Goal: Information Seeking & Learning: Learn about a topic

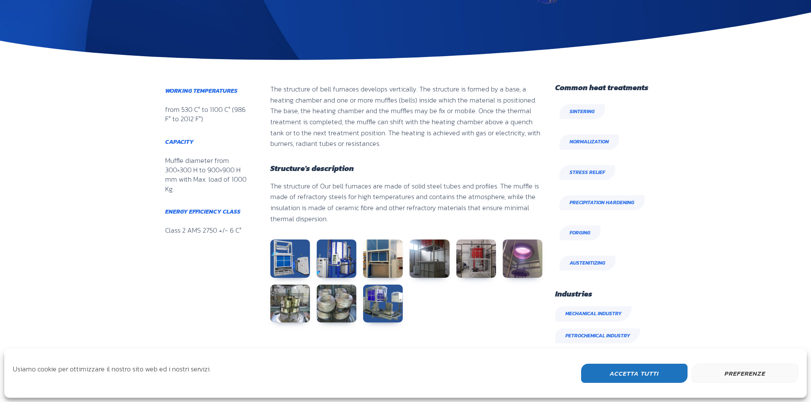
scroll to position [340, 0]
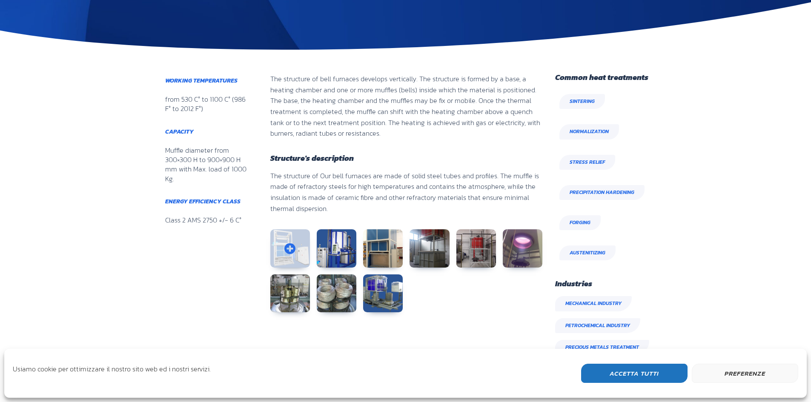
click at [293, 257] on link at bounding box center [290, 248] width 40 height 38
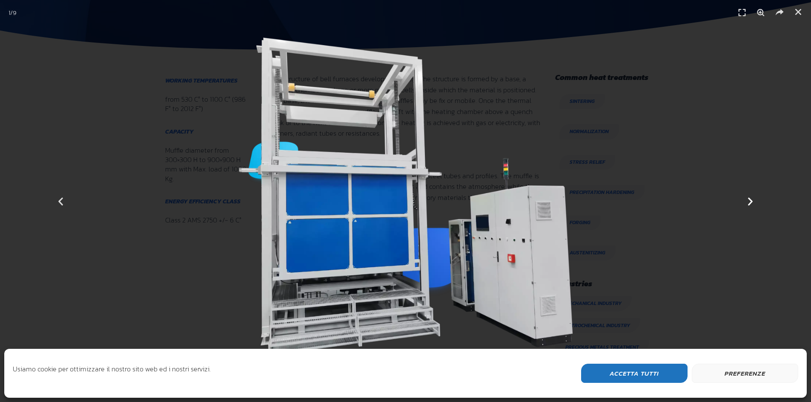
click at [752, 200] on icon "Next slide" at bounding box center [750, 201] width 11 height 11
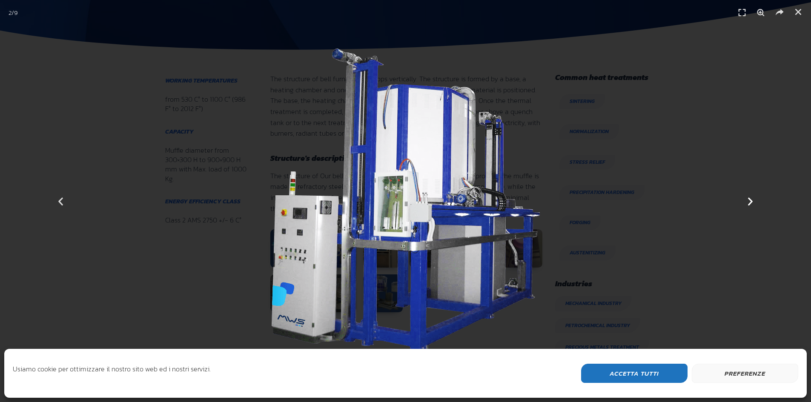
click at [752, 200] on icon "Next slide" at bounding box center [750, 201] width 11 height 11
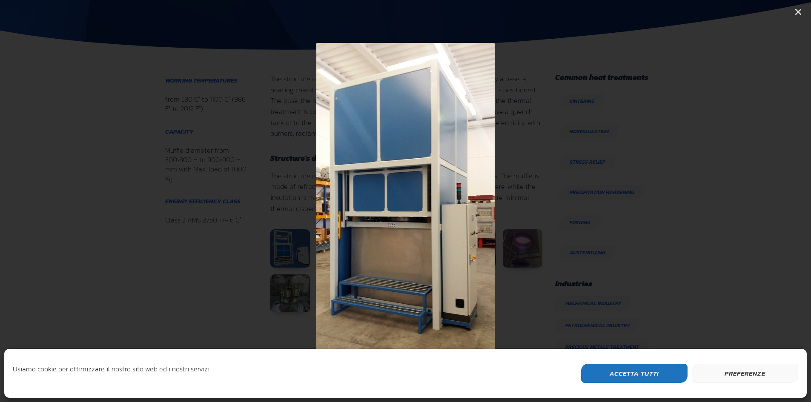
click at [752, 200] on icon "Next slide" at bounding box center [750, 201] width 11 height 11
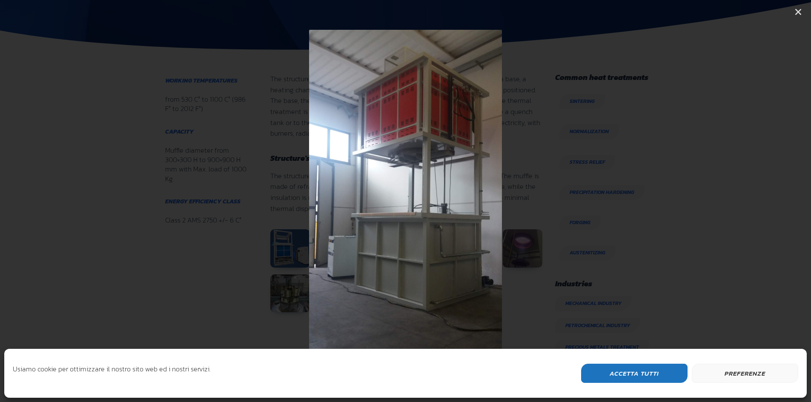
click at [752, 200] on icon "Next slide" at bounding box center [750, 201] width 11 height 11
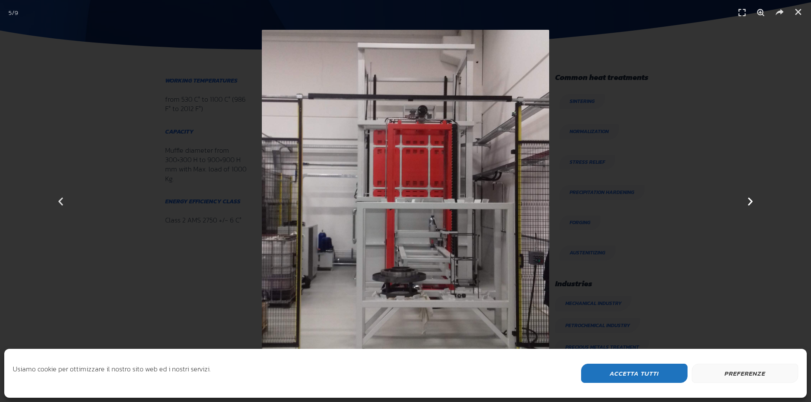
click at [752, 200] on icon "Next slide" at bounding box center [750, 201] width 11 height 11
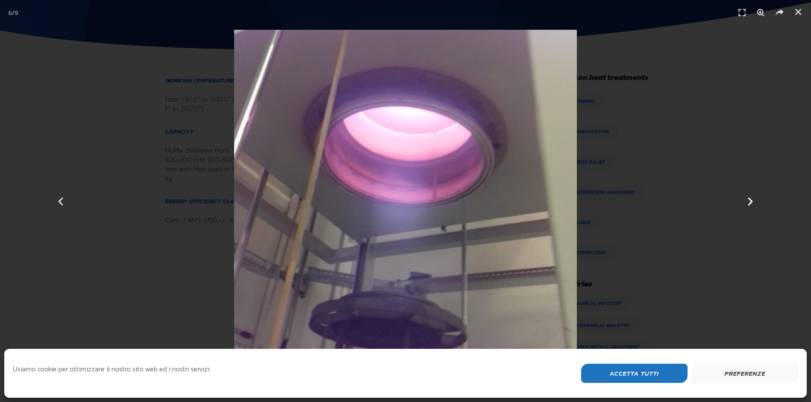
click at [752, 200] on icon "Next slide" at bounding box center [750, 201] width 11 height 11
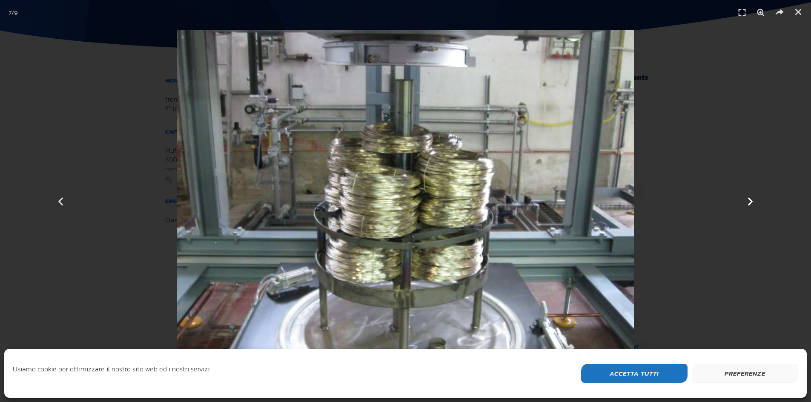
click at [752, 200] on icon "Next slide" at bounding box center [750, 201] width 11 height 11
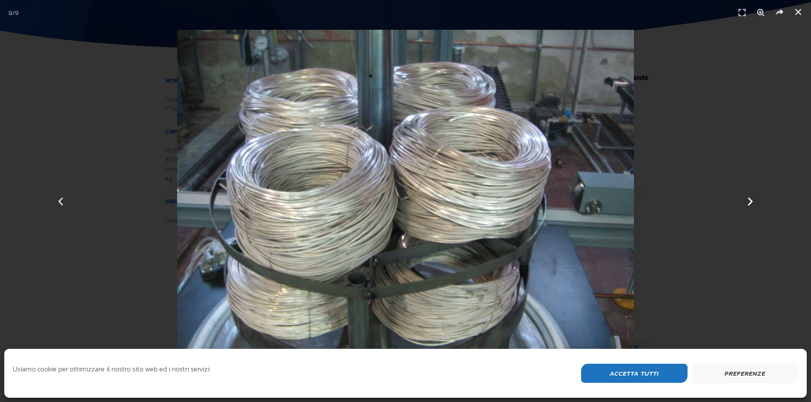
click at [752, 200] on icon "Next slide" at bounding box center [750, 201] width 11 height 11
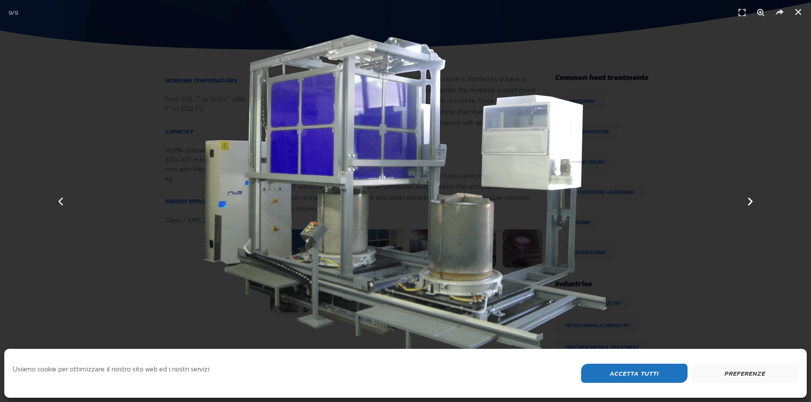
click at [752, 200] on icon "Next slide" at bounding box center [750, 201] width 11 height 11
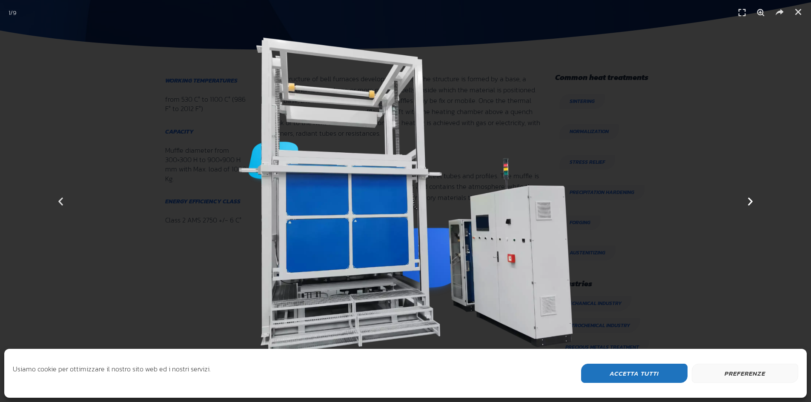
click at [752, 200] on icon "Next slide" at bounding box center [750, 201] width 11 height 11
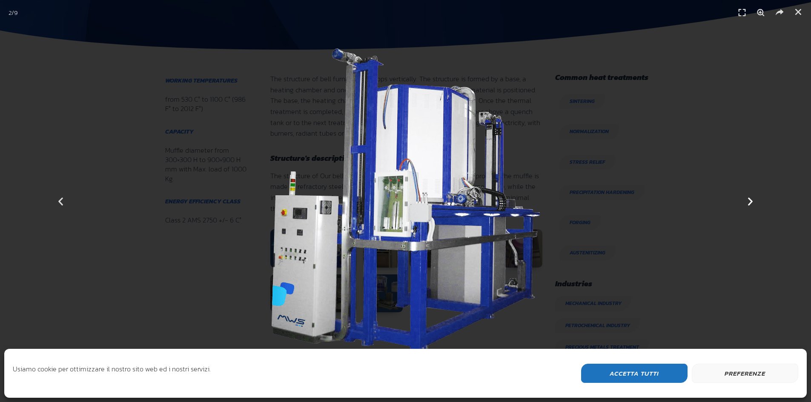
click at [752, 200] on icon "Next slide" at bounding box center [750, 201] width 11 height 11
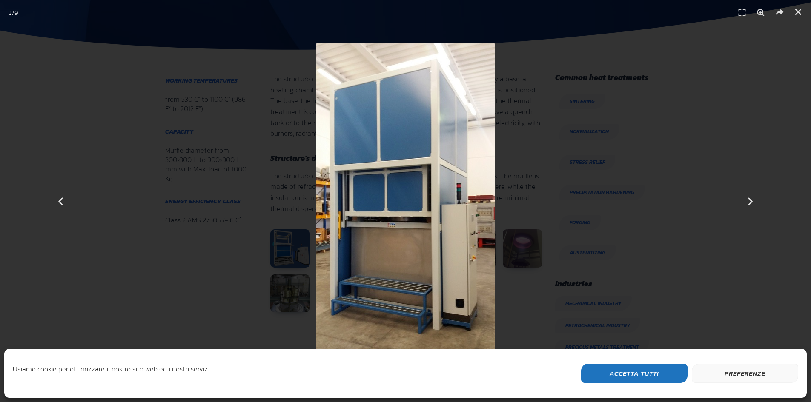
drag, startPoint x: 801, startPoint y: 13, endPoint x: 794, endPoint y: 37, distance: 24.5
click at [801, 13] on icon "Close (Esc)" at bounding box center [798, 12] width 9 height 9
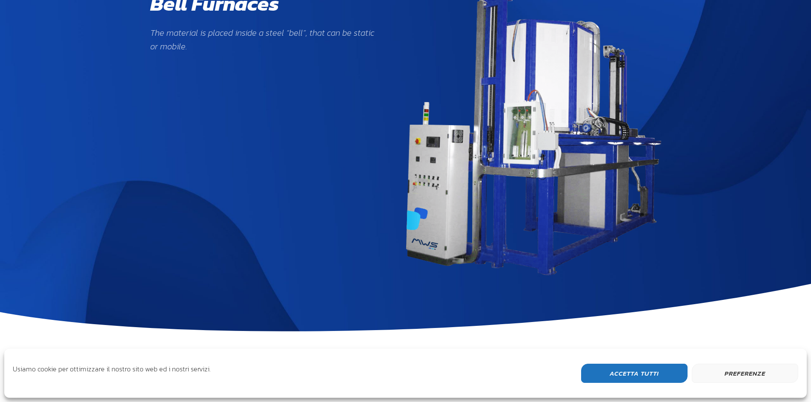
scroll to position [0, 0]
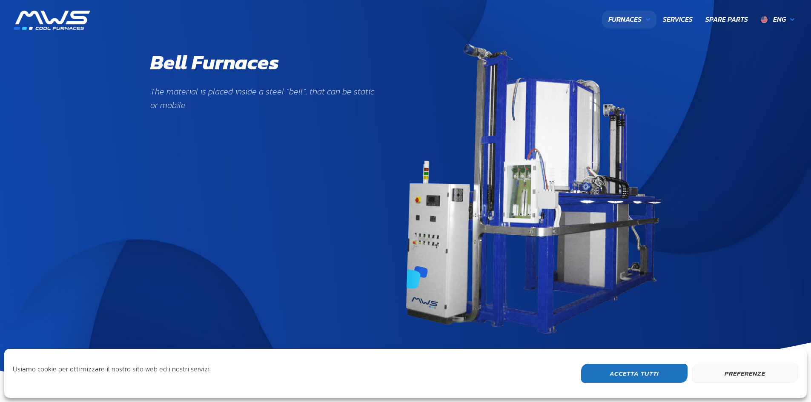
click at [637, 18] on span "Furnaces" at bounding box center [624, 19] width 33 height 11
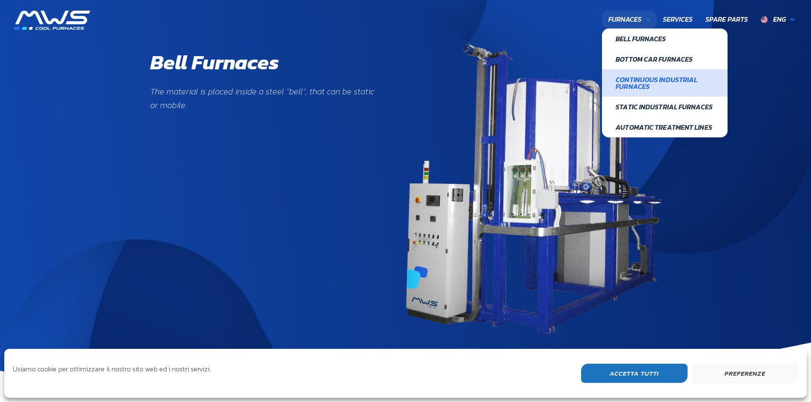
click at [637, 85] on span "Continuous Industrial Furnaces" at bounding box center [664, 83] width 98 height 14
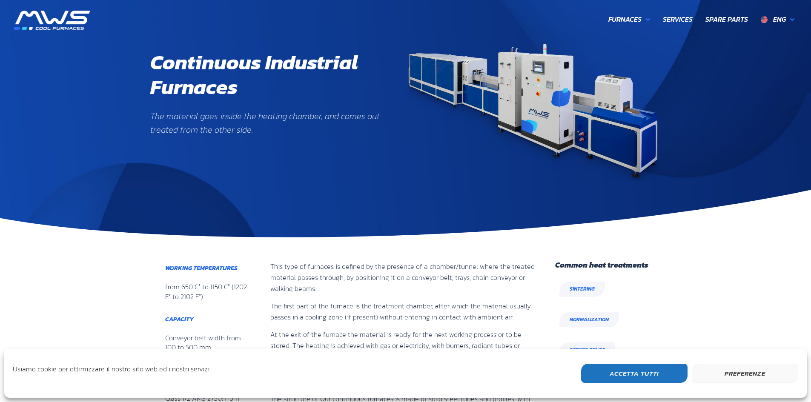
scroll to position [349, 103]
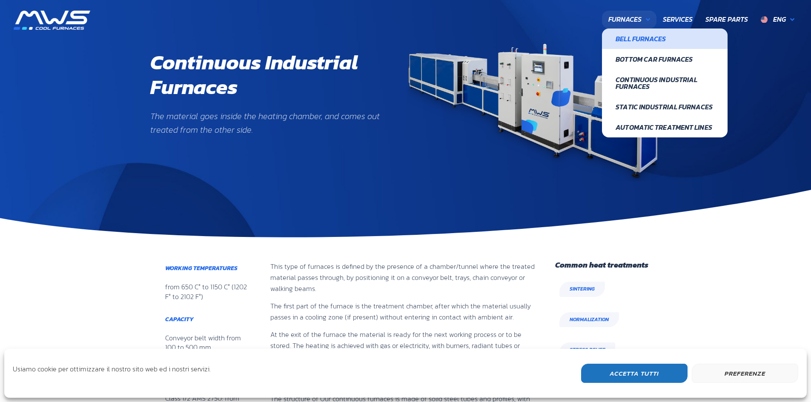
click at [638, 42] on span "Bell Furnaces" at bounding box center [664, 38] width 98 height 7
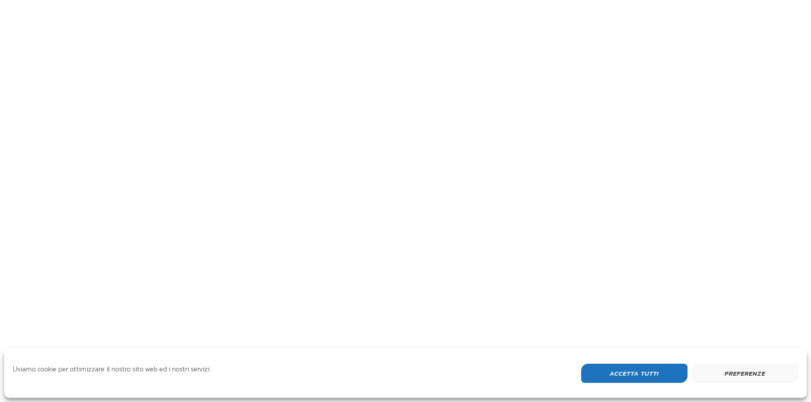
scroll to position [305, 498]
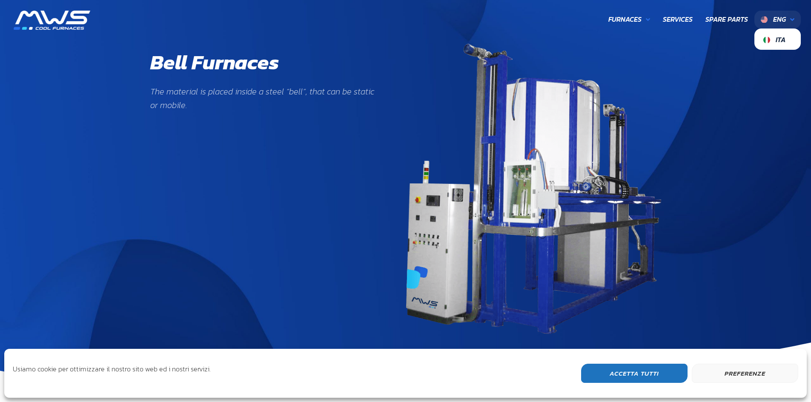
click at [781, 19] on span "Eng" at bounding box center [779, 19] width 13 height 10
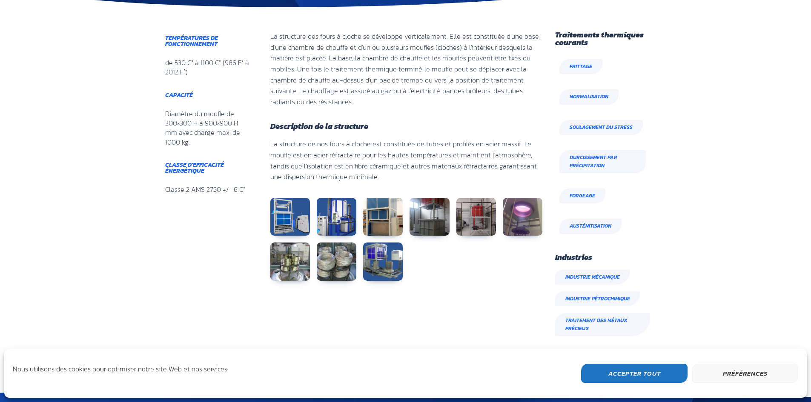
scroll to position [329, 498]
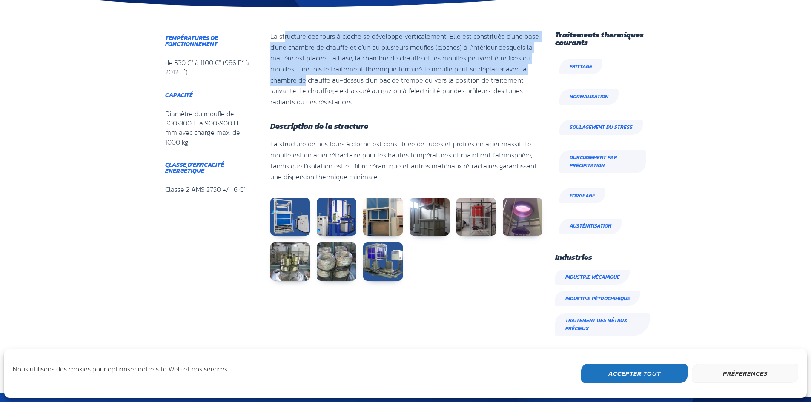
drag, startPoint x: 386, startPoint y: 34, endPoint x: 544, endPoint y: 66, distance: 160.9
click at [544, 66] on div "La structure des fours à cloche se développe verticalement. Elle est constituée…" at bounding box center [406, 191] width 281 height 329
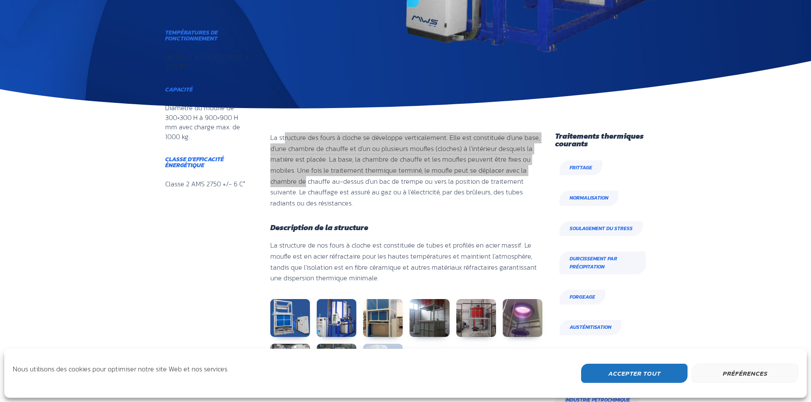
scroll to position [426, 0]
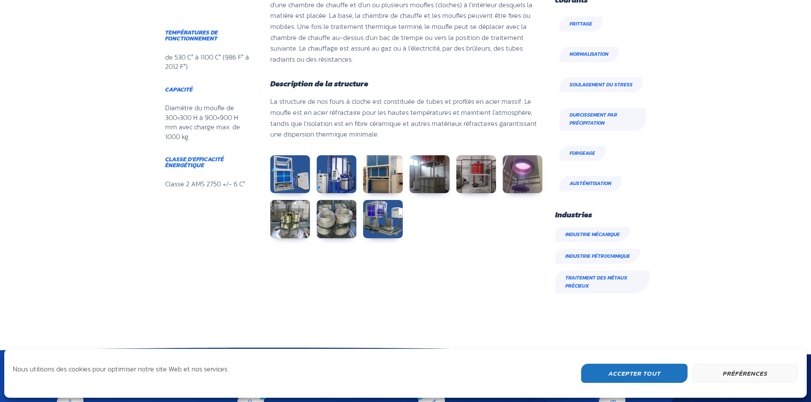
click at [593, 235] on font "Industrie mécanique" at bounding box center [592, 235] width 54 height 8
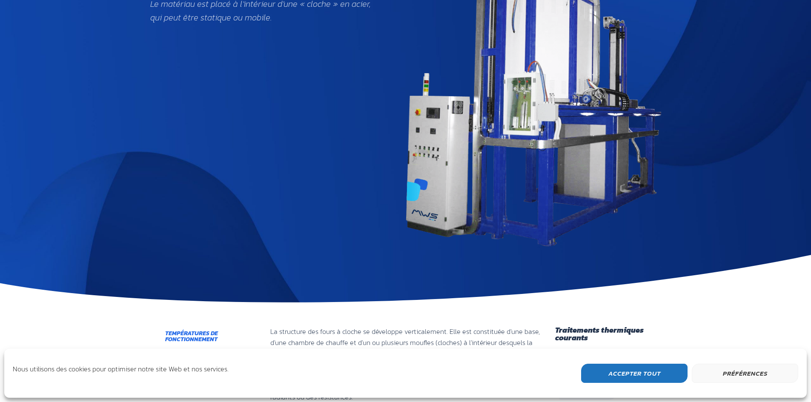
scroll to position [0, 0]
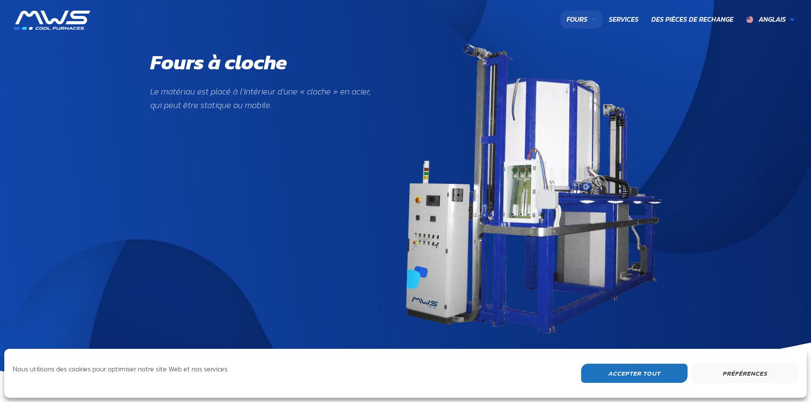
click at [582, 20] on font "Fours" at bounding box center [576, 19] width 21 height 10
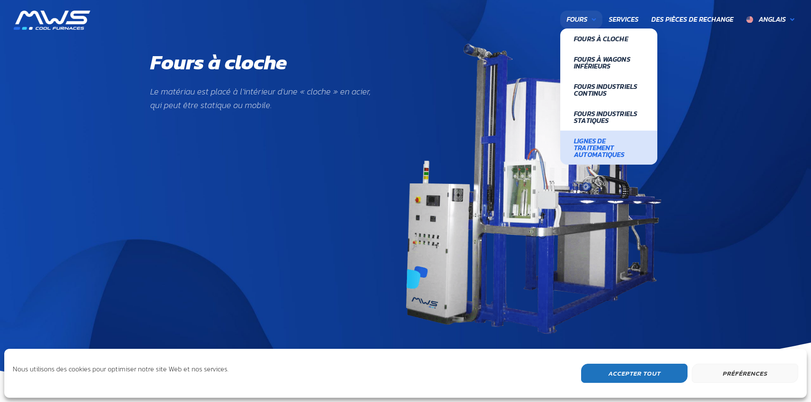
click at [610, 148] on font "Lignes de traitement automatiques" at bounding box center [599, 148] width 51 height 24
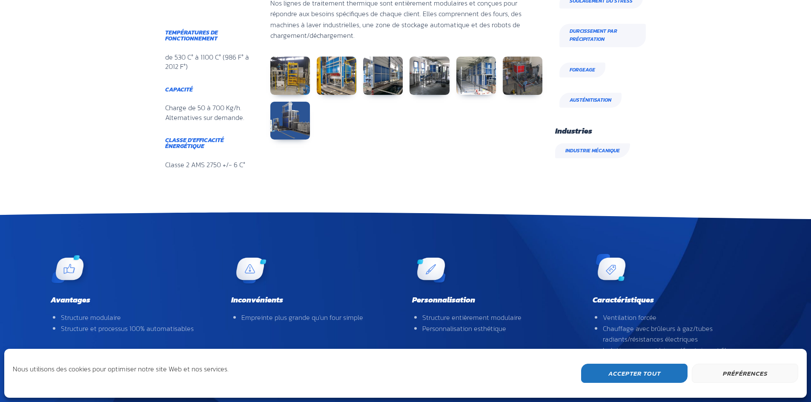
scroll to position [304, 0]
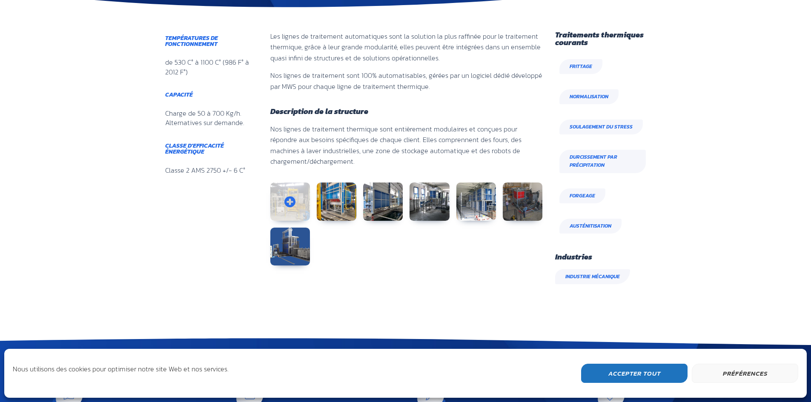
click at [272, 188] on link at bounding box center [290, 202] width 40 height 38
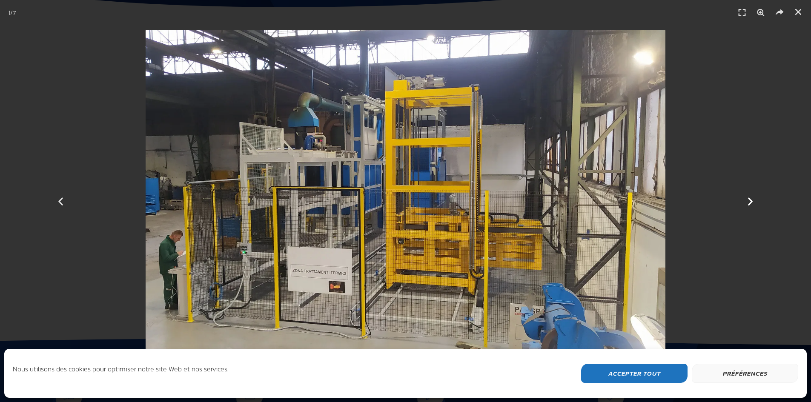
click at [747, 198] on icon "Diapositive suivante" at bounding box center [750, 201] width 11 height 11
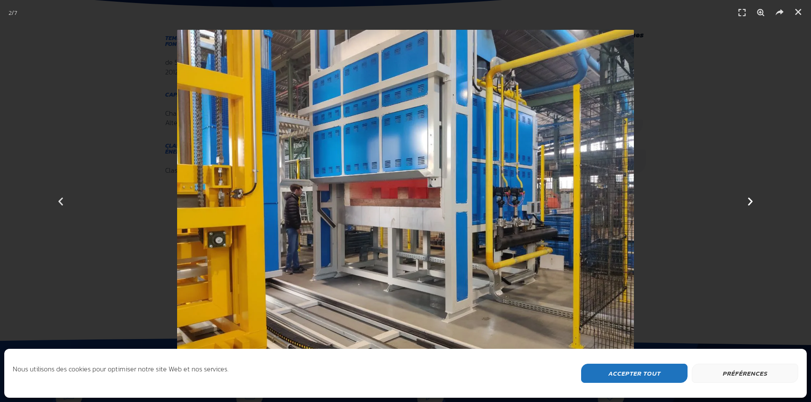
click at [747, 198] on icon "Diapositive suivante" at bounding box center [750, 201] width 11 height 11
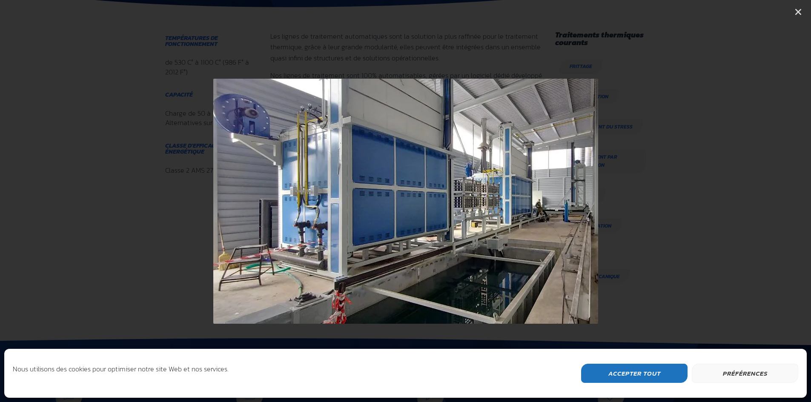
click at [747, 198] on icon "Diapositive suivante" at bounding box center [750, 201] width 11 height 11
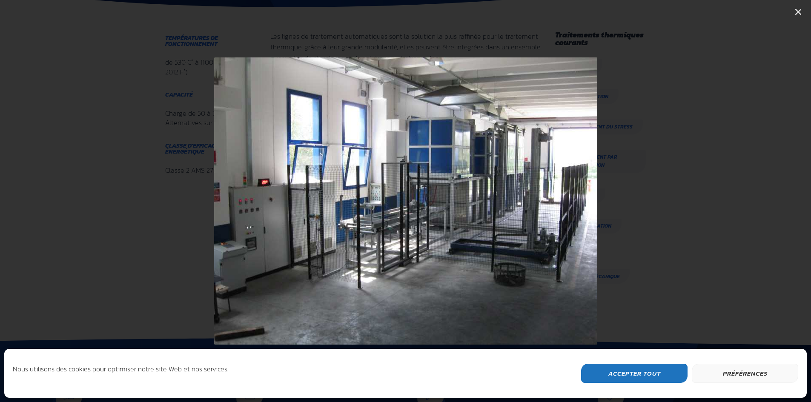
click at [747, 198] on icon "Diapositive suivante" at bounding box center [750, 201] width 11 height 11
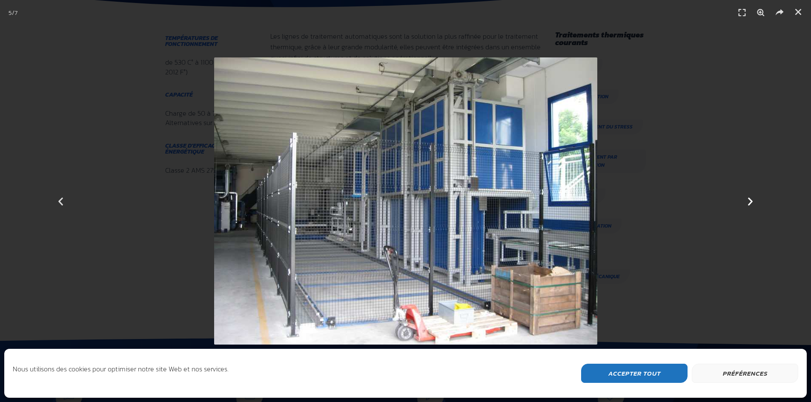
click at [747, 198] on icon "Diapositive suivante" at bounding box center [750, 201] width 11 height 11
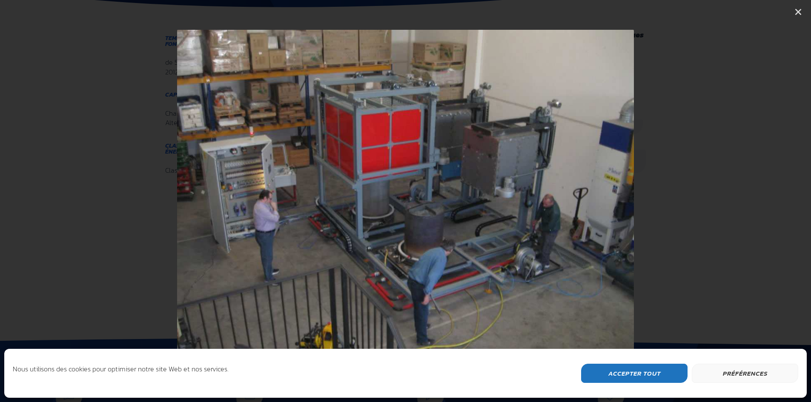
click at [747, 198] on icon "Diapositive suivante" at bounding box center [750, 201] width 11 height 11
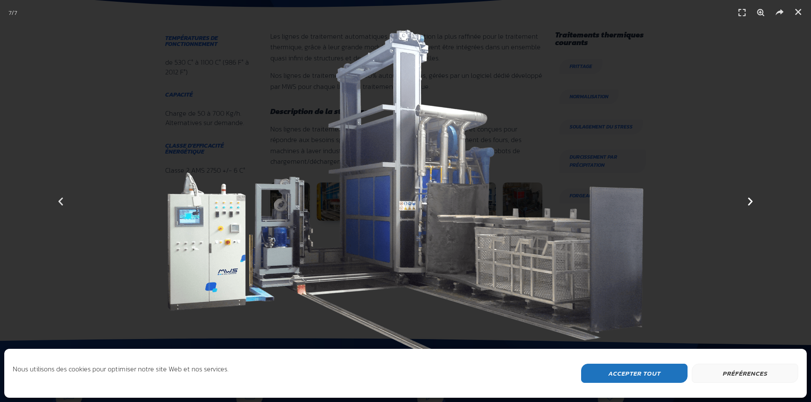
click at [747, 198] on icon "Diapositive suivante" at bounding box center [750, 201] width 11 height 11
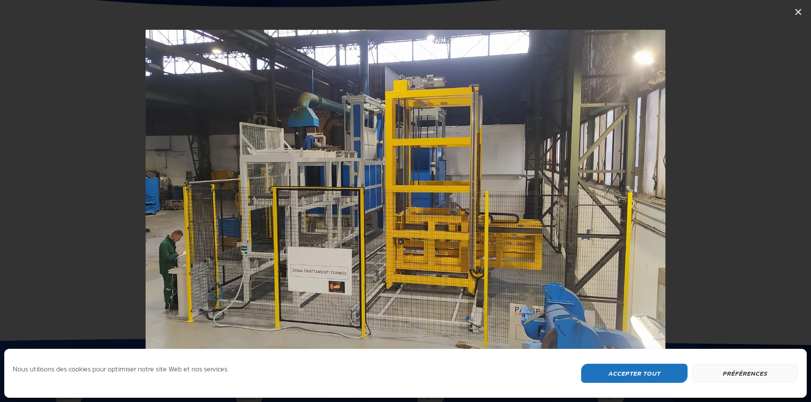
click at [747, 198] on icon "Diapositive suivante" at bounding box center [750, 201] width 11 height 11
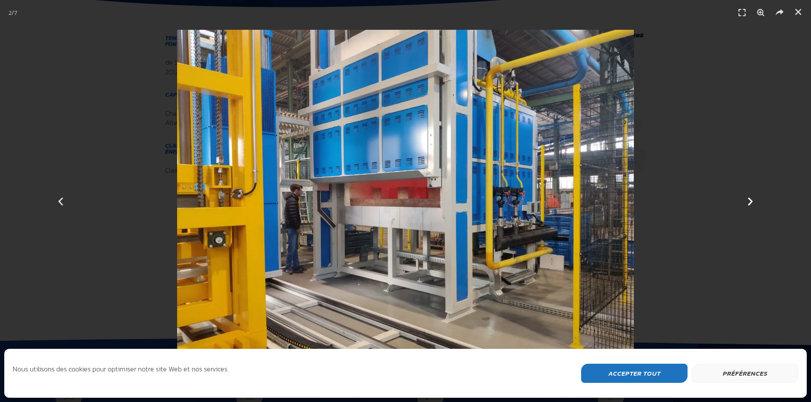
click at [747, 198] on icon "Diapositive suivante" at bounding box center [750, 201] width 11 height 11
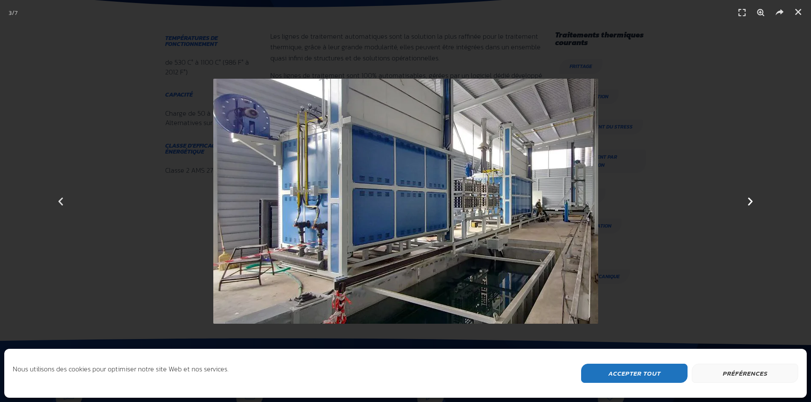
click at [747, 198] on icon "Diapositive suivante" at bounding box center [750, 201] width 11 height 11
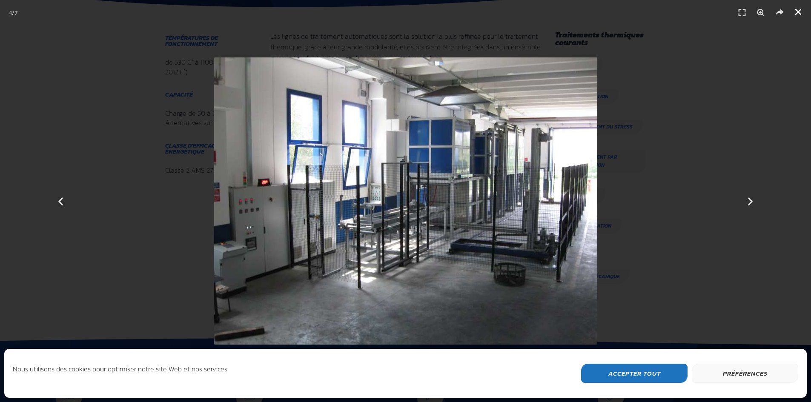
click at [800, 11] on icon "Fermer (Esc)" at bounding box center [798, 12] width 9 height 9
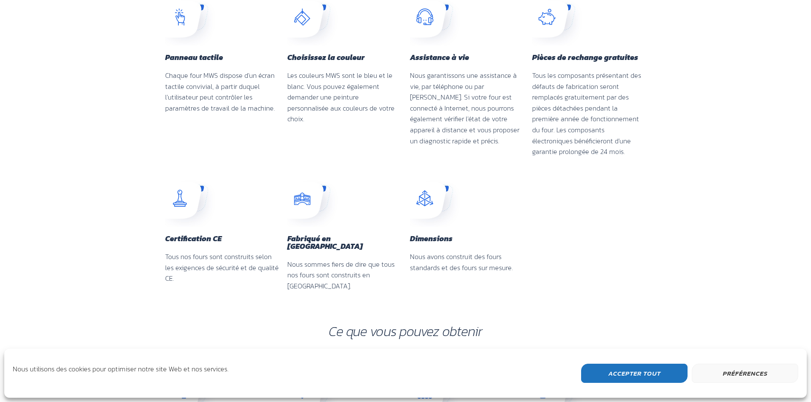
scroll to position [900, 0]
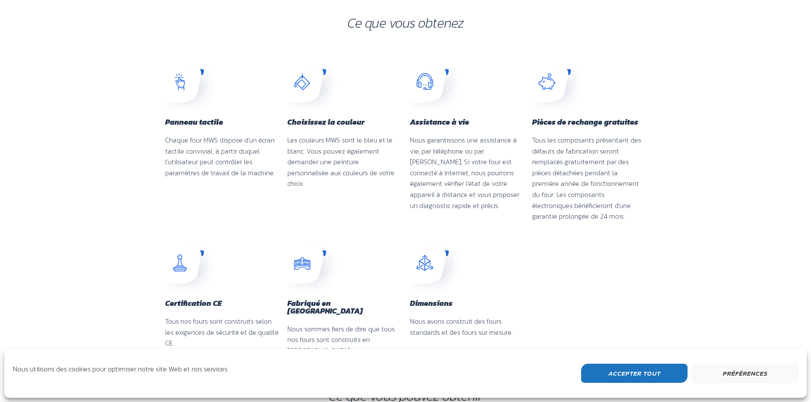
click at [331, 139] on font "Les couleurs MWS sont le bleu et le blanc. Vous pouvez également demander une p…" at bounding box center [340, 162] width 107 height 54
copy font "MWS"
